Goal: Task Accomplishment & Management: Complete application form

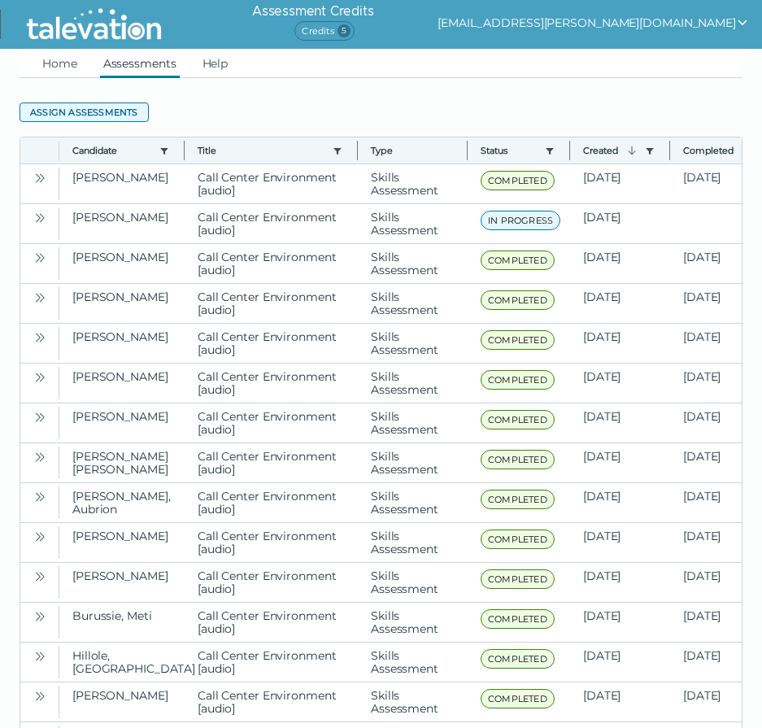
click at [95, 113] on button "Assign assessments" at bounding box center [84, 112] width 129 height 20
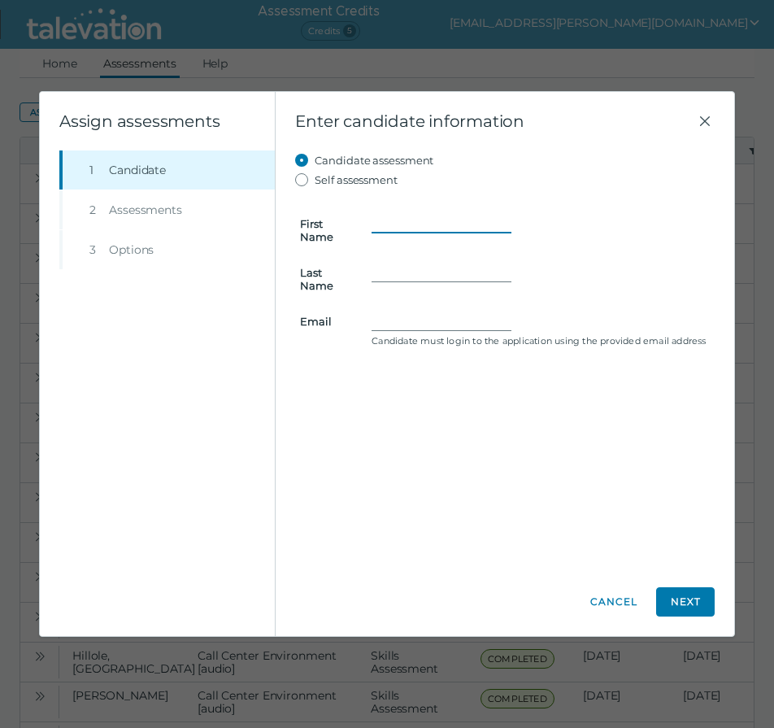
click at [390, 225] on input "First Name" at bounding box center [441, 224] width 140 height 20
type input "Quadaisha"
type input "[PERSON_NAME]"
click at [376, 315] on input "Email" at bounding box center [441, 321] width 140 height 20
type input "V"
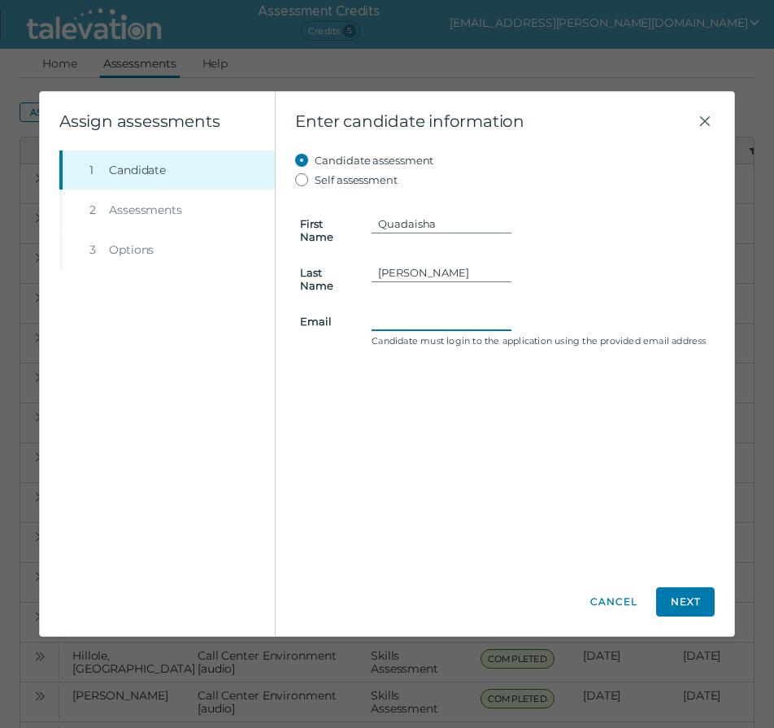
paste input "[EMAIL_ADDRESS][PERSON_NAME][DOMAIN_NAME]"
type input "[EMAIL_ADDRESS][PERSON_NAME][DOMAIN_NAME]"
click at [689, 606] on button "Next" at bounding box center [685, 601] width 59 height 29
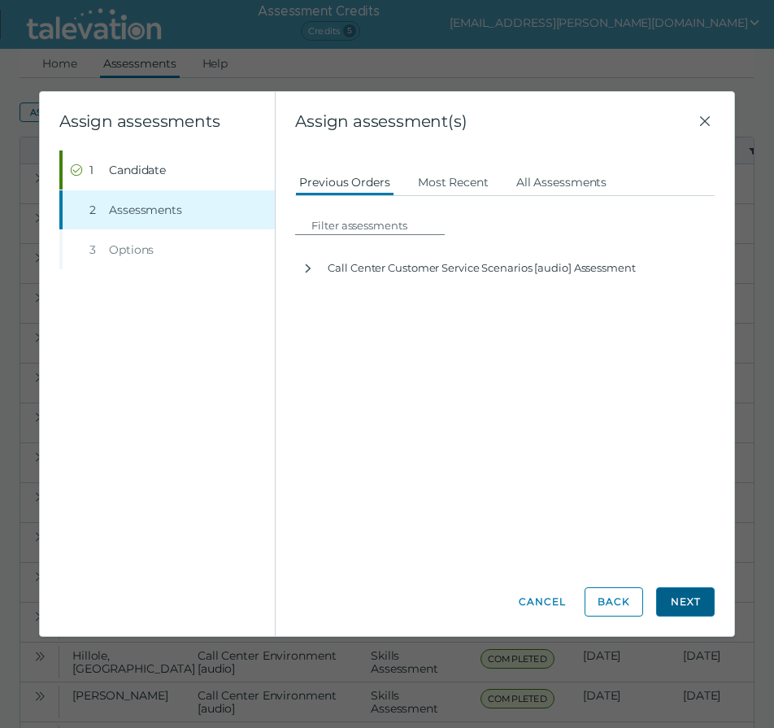
scroll to position [0, 0]
click at [560, 185] on button "All Assessments" at bounding box center [561, 181] width 99 height 29
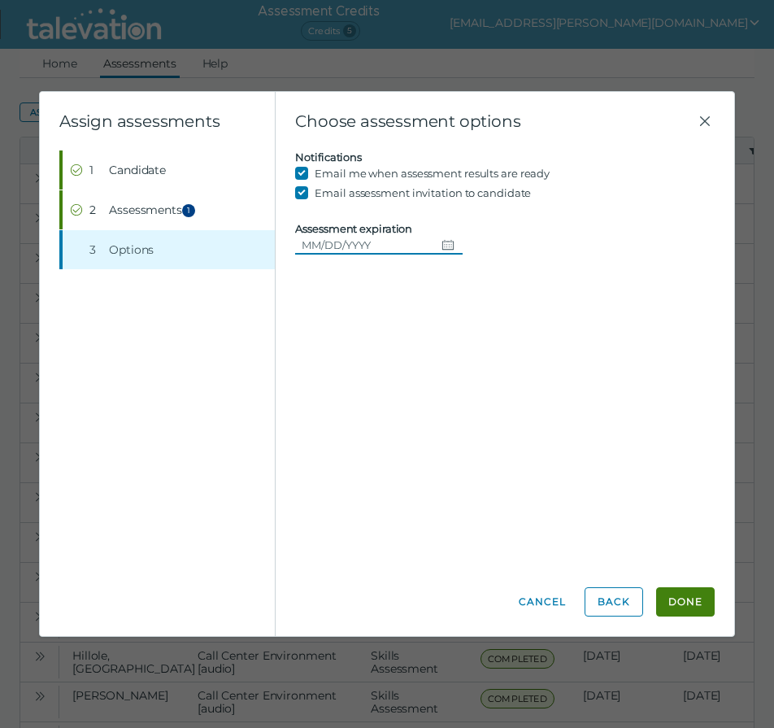
click at [414, 242] on input "Assessment expiration" at bounding box center [365, 245] width 140 height 20
click at [603, 287] on div "Candidate assessment Self assessment First Name Quadaisha Last Name Cox Email q…" at bounding box center [504, 358] width 419 height 417
click at [693, 601] on button "Done" at bounding box center [685, 601] width 59 height 29
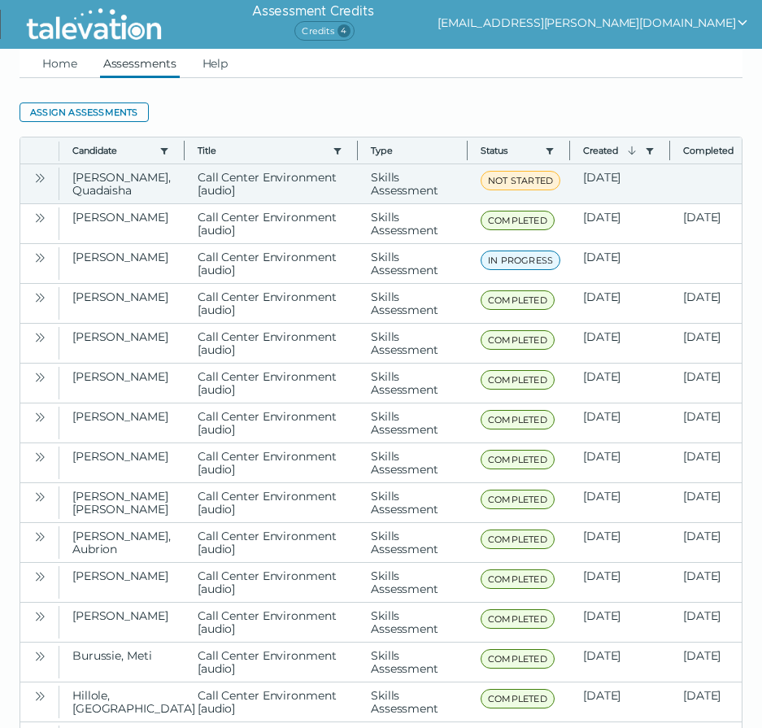
drag, startPoint x: 41, startPoint y: 176, endPoint x: 58, endPoint y: 201, distance: 29.8
click at [41, 176] on icon "Open" at bounding box center [39, 178] width 13 height 13
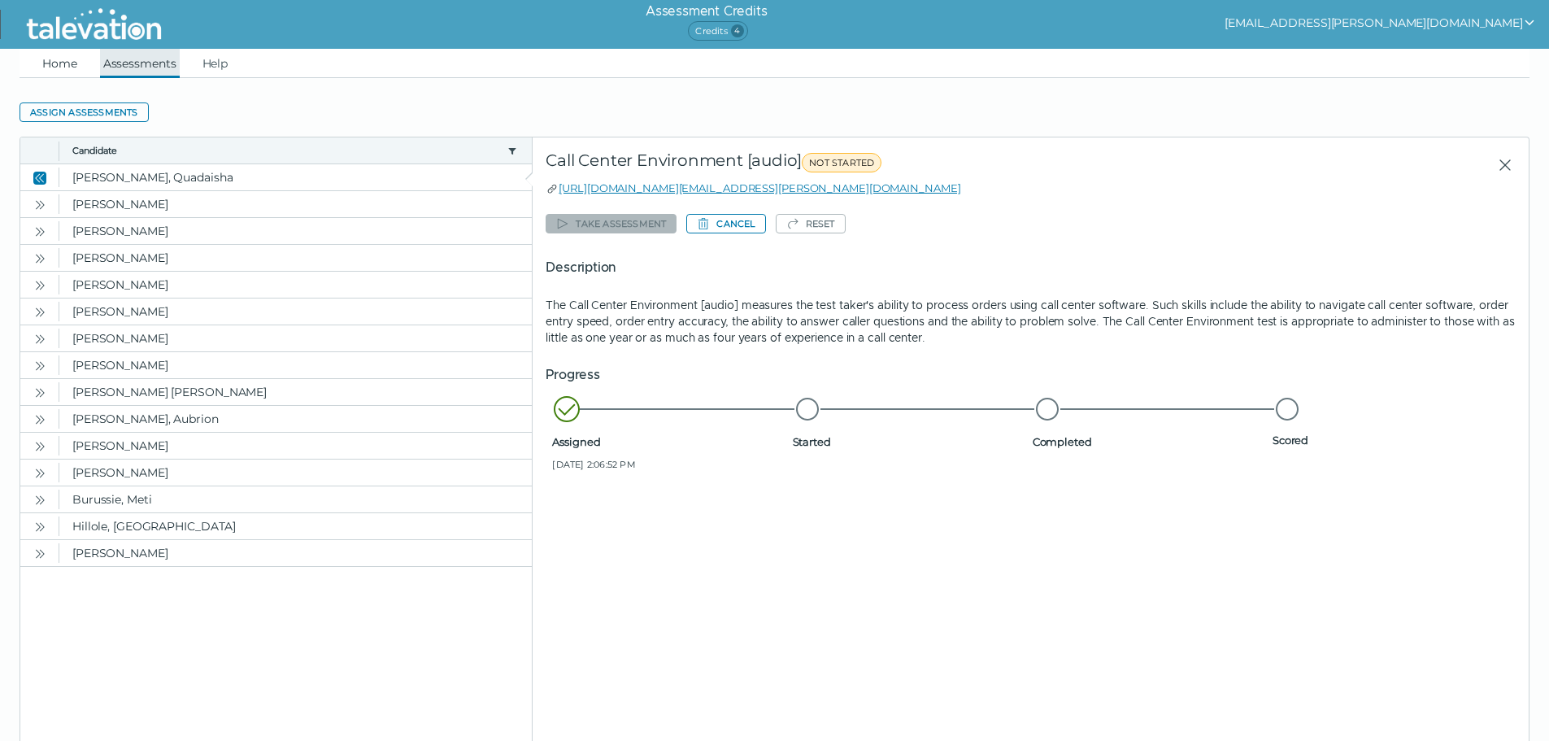
drag, startPoint x: 68, startPoint y: 67, endPoint x: 116, endPoint y: 53, distance: 50.1
click at [68, 67] on link "Home" at bounding box center [59, 63] width 41 height 29
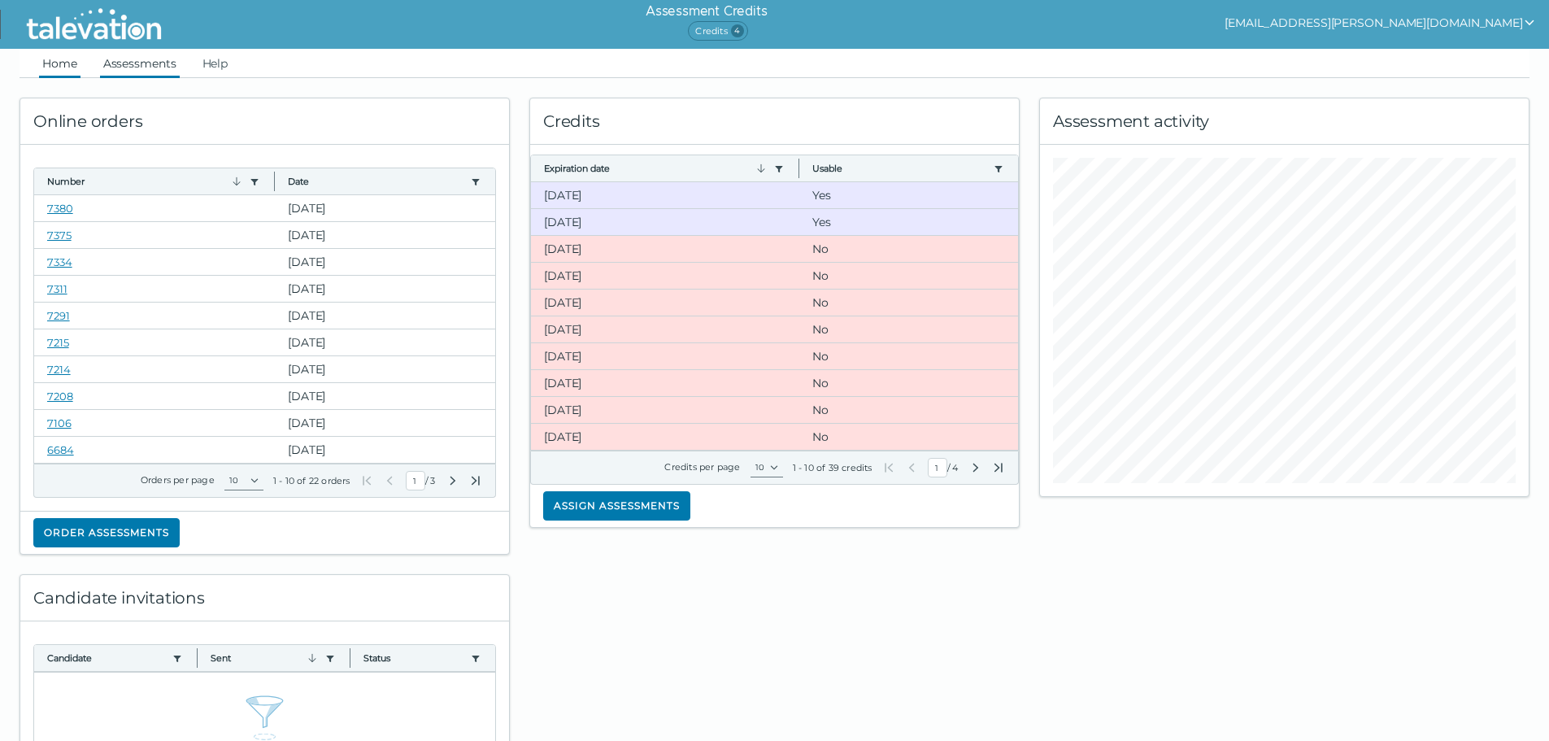
click at [133, 58] on link "Assessments" at bounding box center [140, 63] width 80 height 29
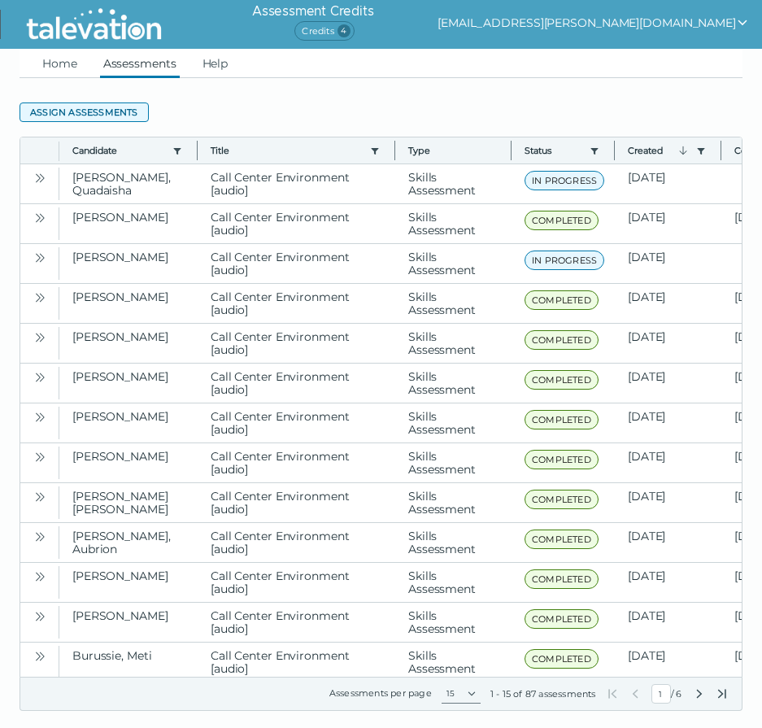
click at [106, 109] on button "Assign assessments" at bounding box center [84, 112] width 129 height 20
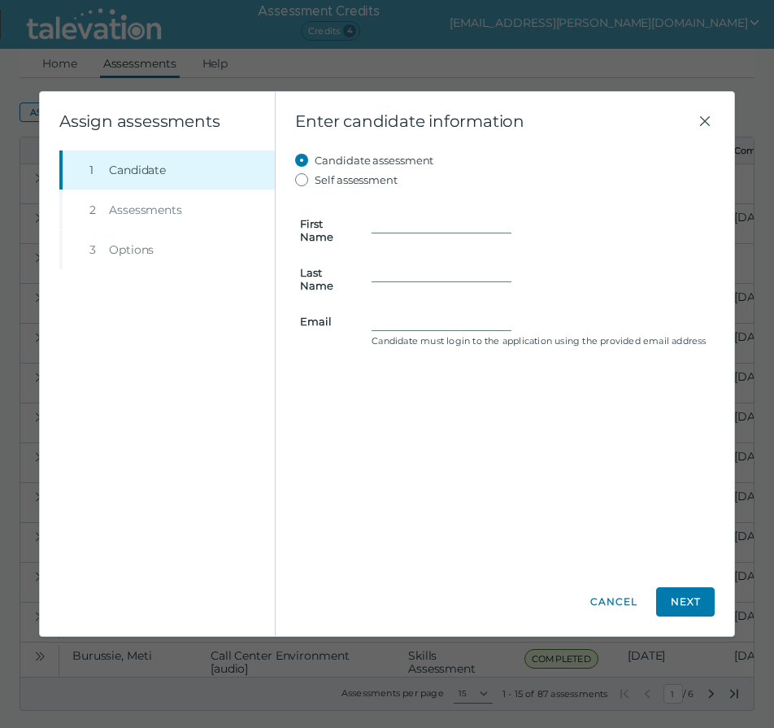
click at [421, 212] on form "First Name Last Name Email Candidate must login to the application using the pr…" at bounding box center [504, 270] width 419 height 163
click at [416, 217] on input "First Name" at bounding box center [441, 224] width 140 height 20
type input "Jamyra"
type input "Houston"
click at [402, 324] on input "Email" at bounding box center [441, 321] width 140 height 20
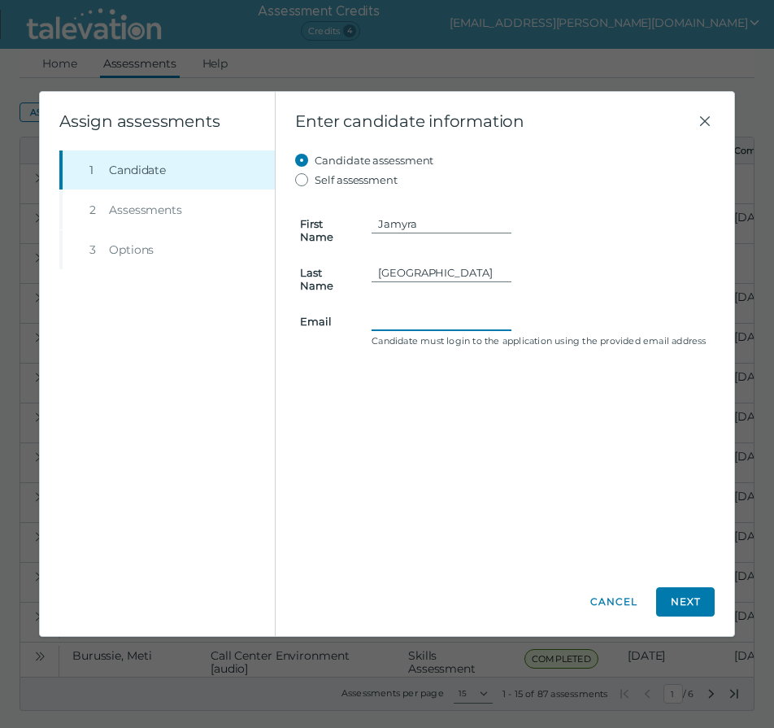
paste input "jamyrahouston@icloud.com"
type input "jamyrahouston@icloud.com"
click at [695, 593] on button "Next" at bounding box center [685, 601] width 59 height 29
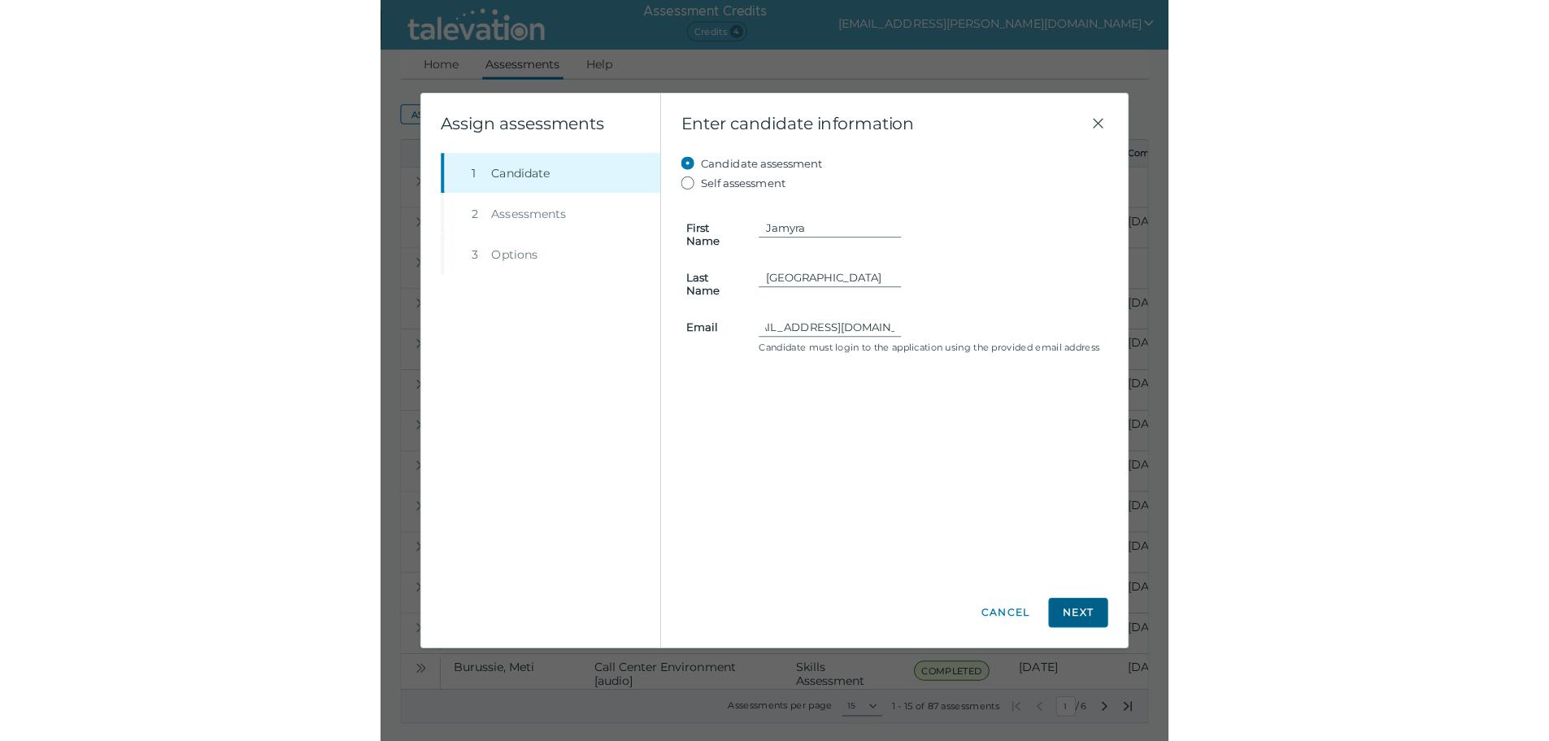
scroll to position [0, 0]
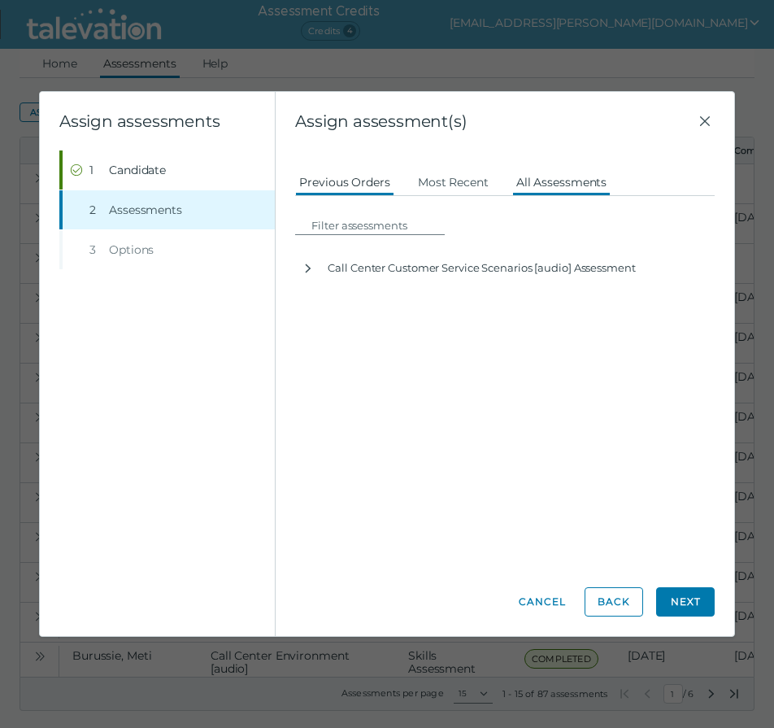
click at [563, 189] on button "All Assessments" at bounding box center [561, 181] width 99 height 29
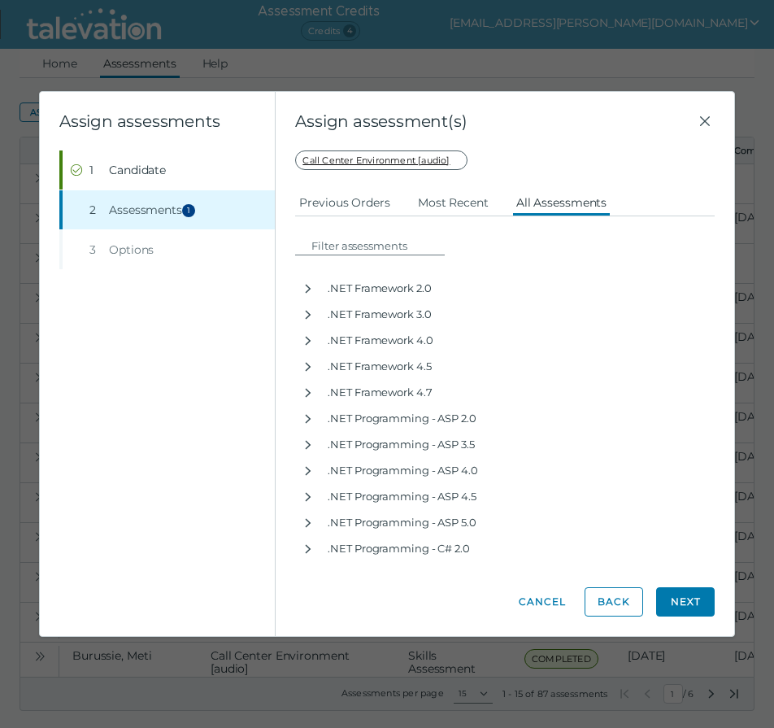
click at [687, 605] on button "Next" at bounding box center [685, 601] width 59 height 29
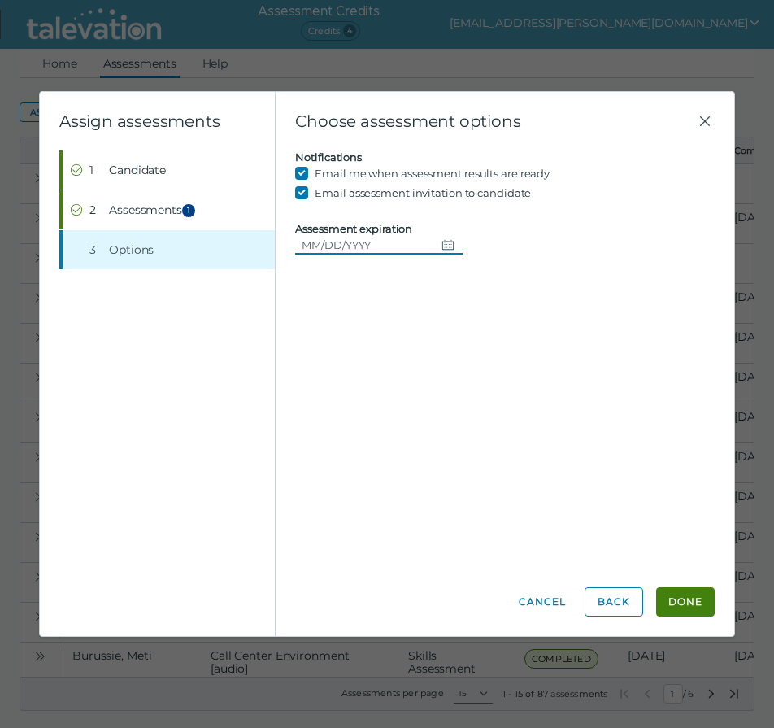
click at [391, 241] on input "Assessment expiration" at bounding box center [365, 245] width 140 height 20
click at [697, 598] on button "Done" at bounding box center [685, 601] width 59 height 29
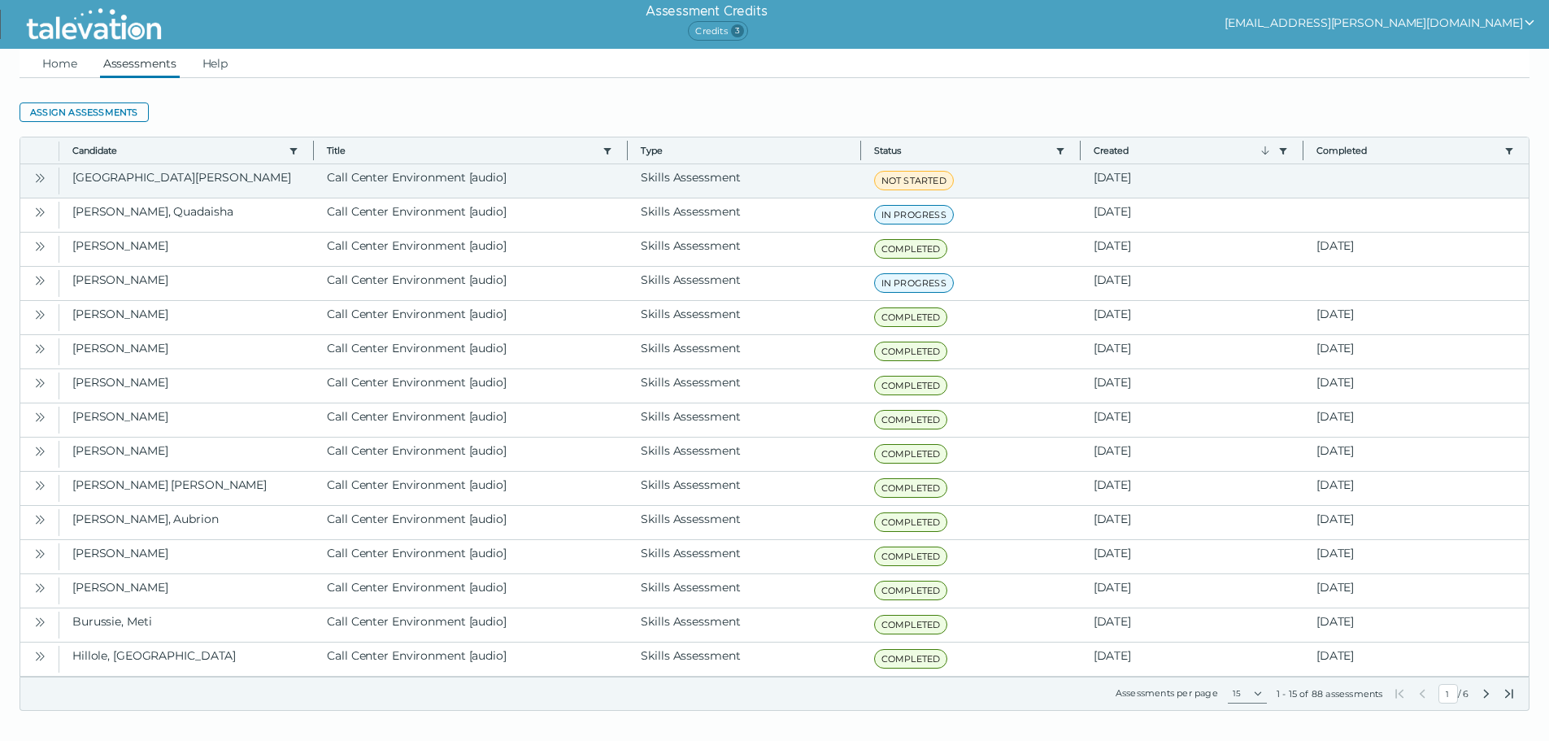
click at [39, 181] on icon "Open" at bounding box center [39, 178] width 13 height 13
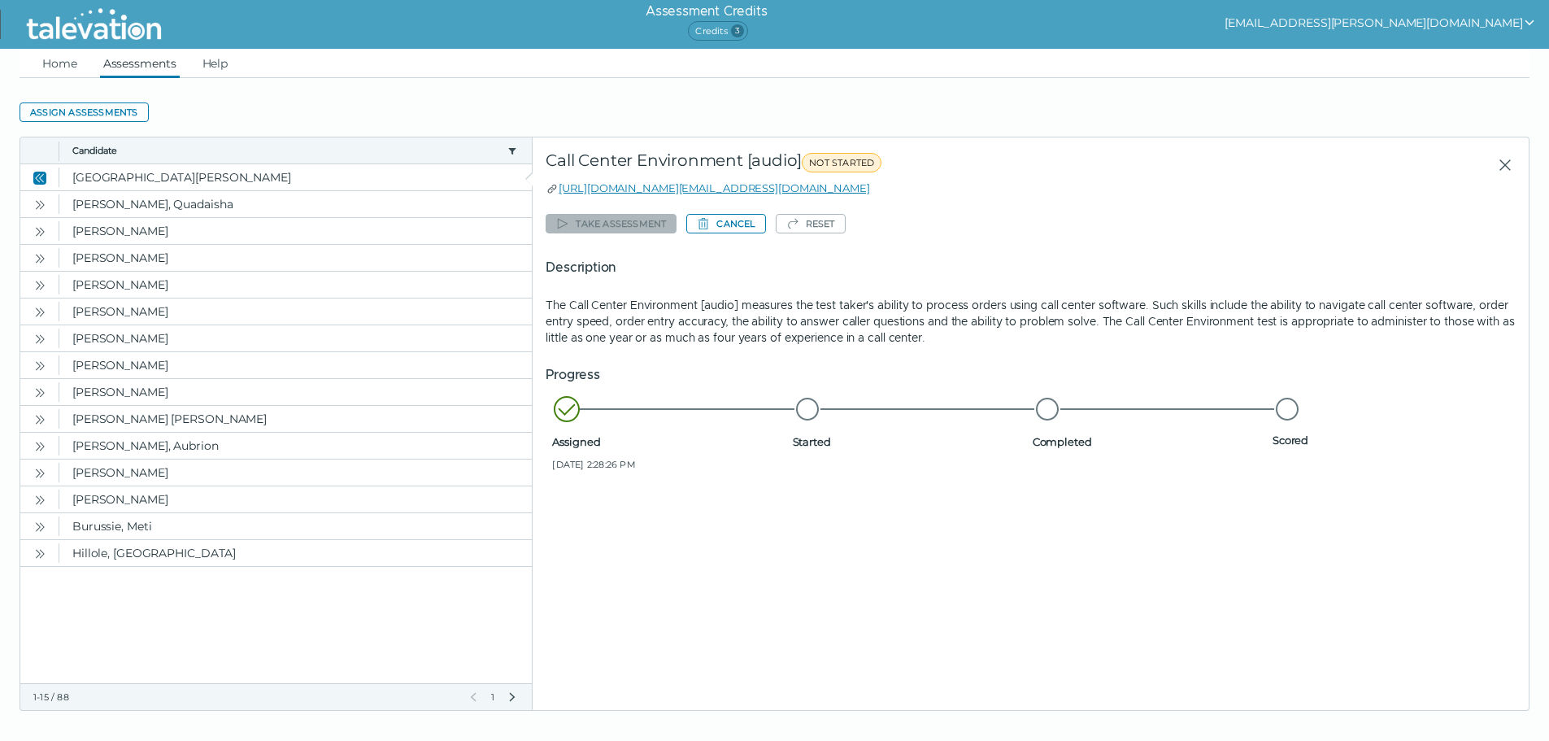
click at [773, 161] on div "Call Center Environment [audio] NOT STARTED" at bounding box center [865, 164] width 641 height 29
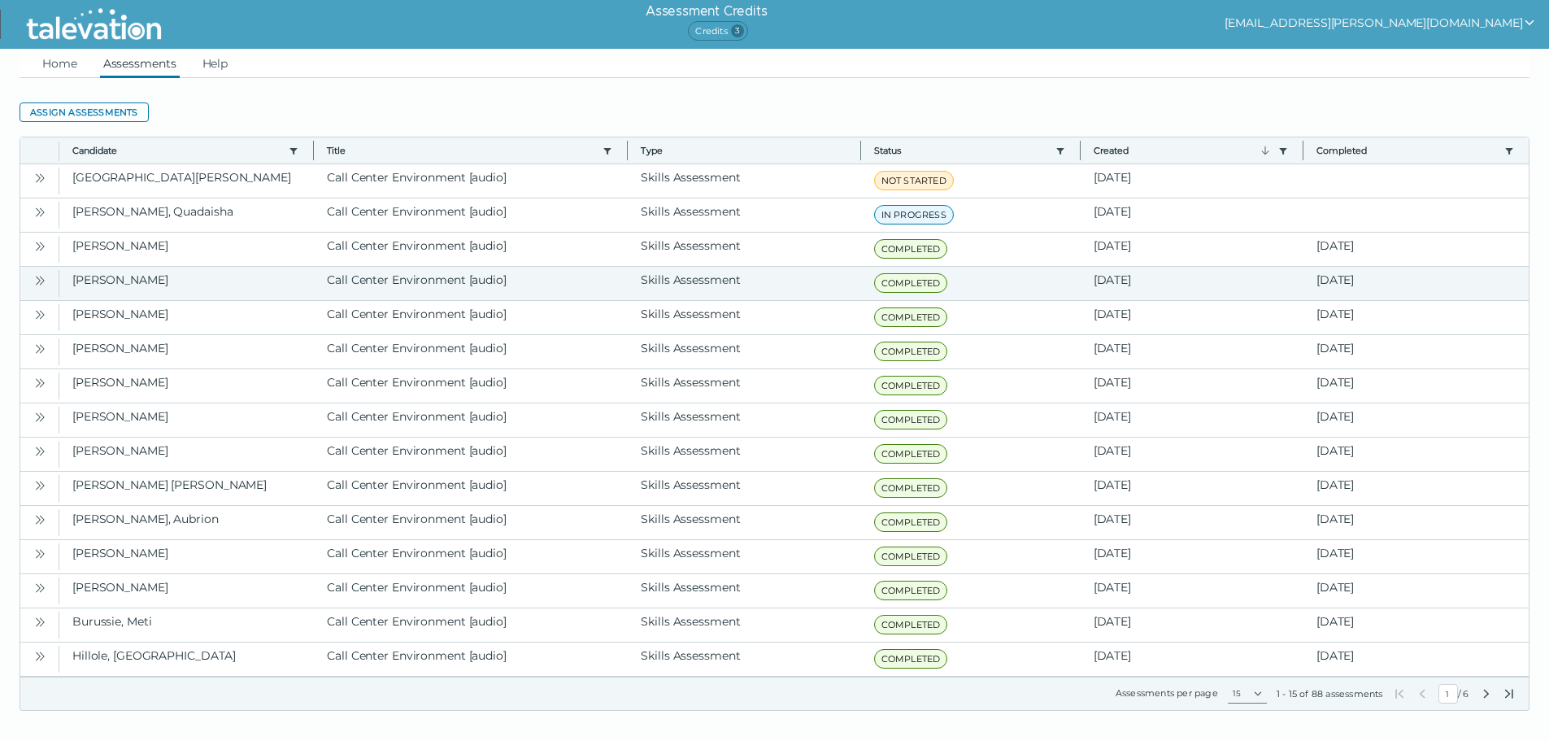
click at [40, 279] on icon "Open" at bounding box center [39, 280] width 13 height 13
